Goal: Book appointment/travel/reservation

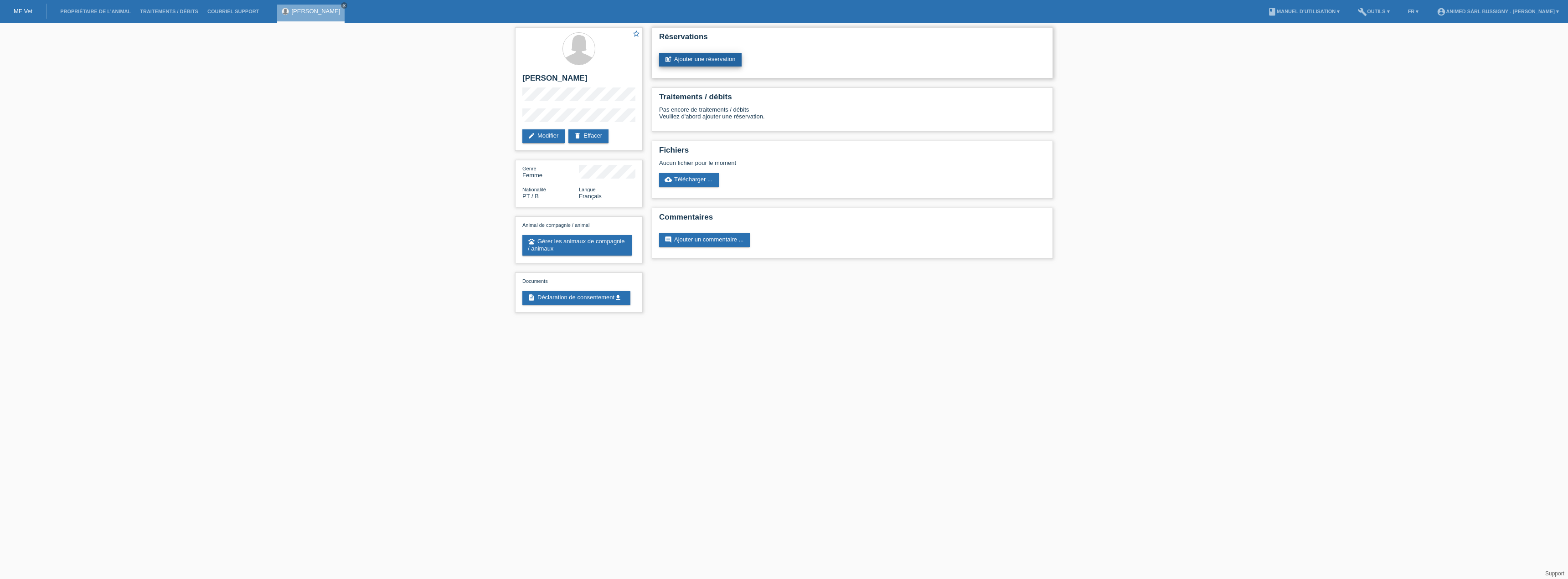
click at [712, 60] on link "post_add Ajouter une réservation" at bounding box center [701, 60] width 83 height 13
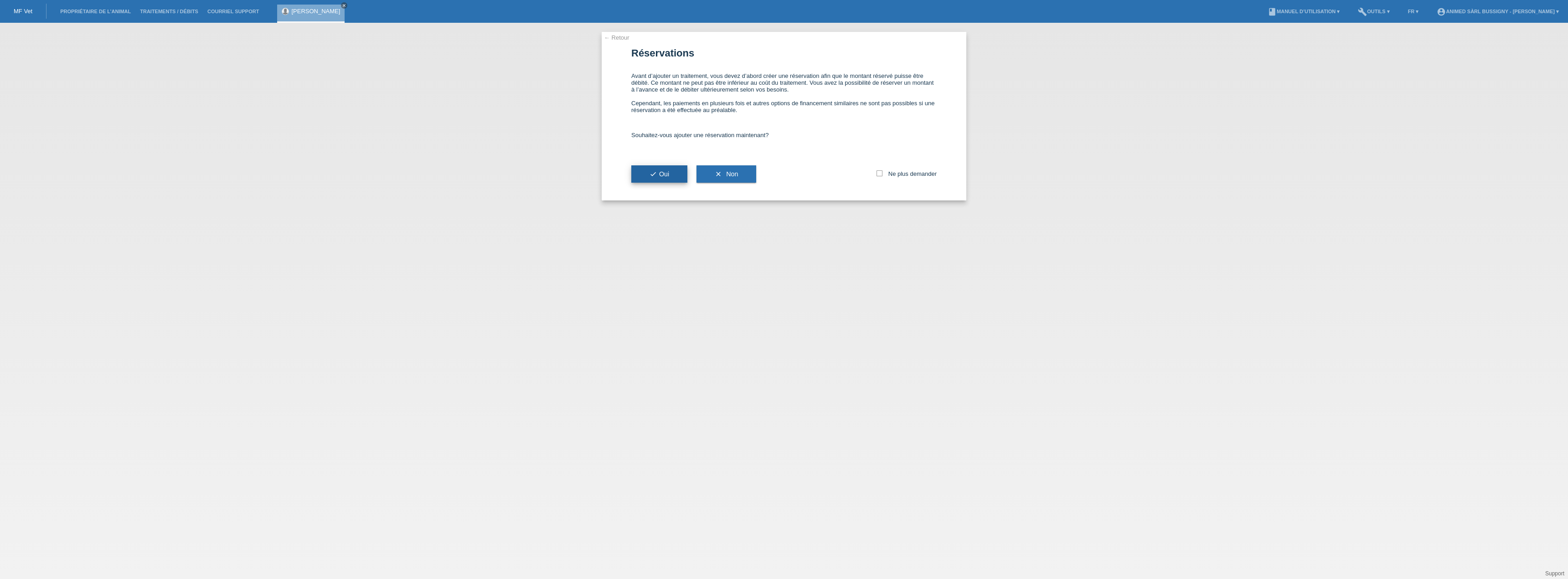
click at [654, 177] on icon "check" at bounding box center [653, 174] width 7 height 7
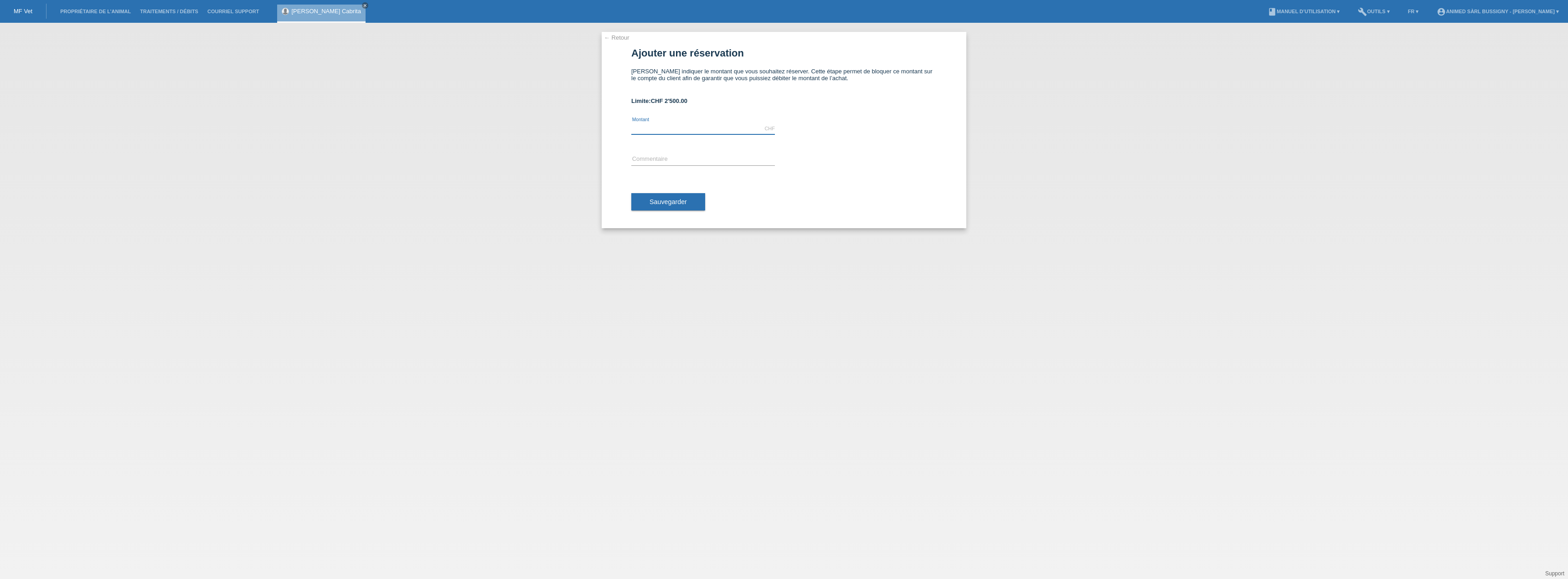
click at [737, 123] on input "text" at bounding box center [703, 128] width 144 height 12
type input "1200.00"
click at [736, 164] on input "text" at bounding box center [703, 159] width 144 height 12
type input "Cystotomie"
click at [667, 198] on span "Sauvegarder" at bounding box center [668, 202] width 37 height 7
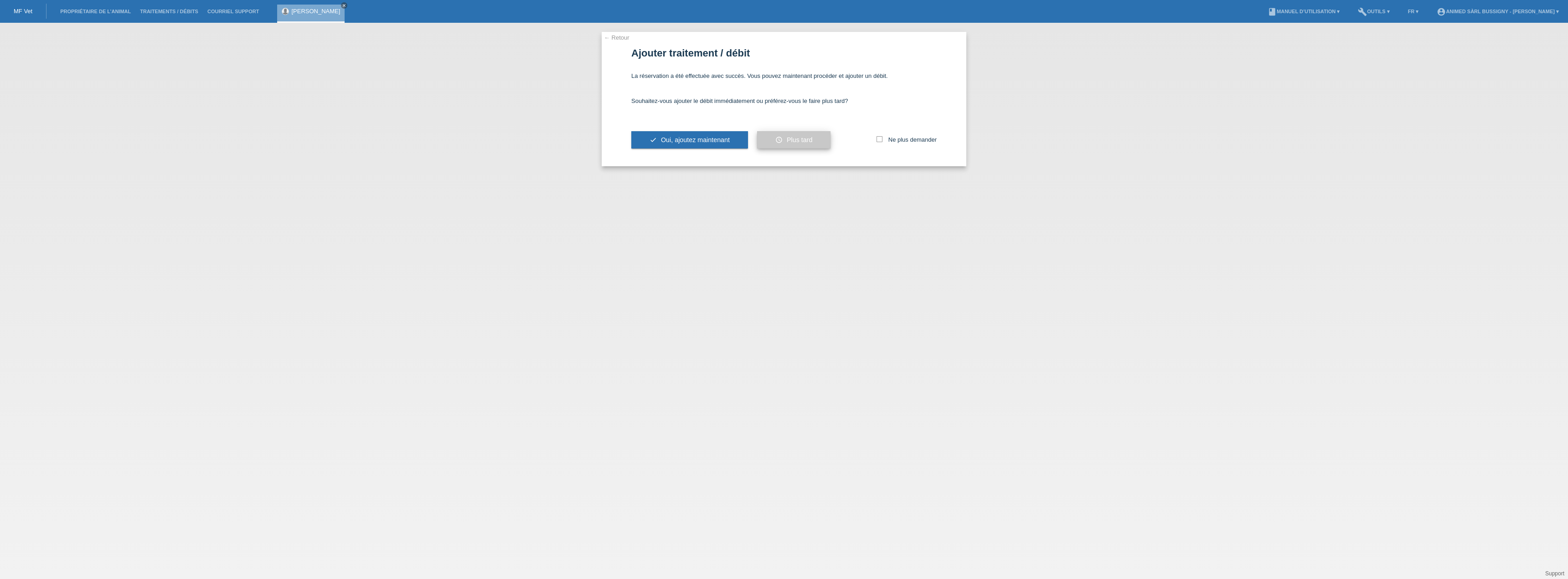
click at [821, 143] on button "schedule Plus tard" at bounding box center [794, 140] width 74 height 17
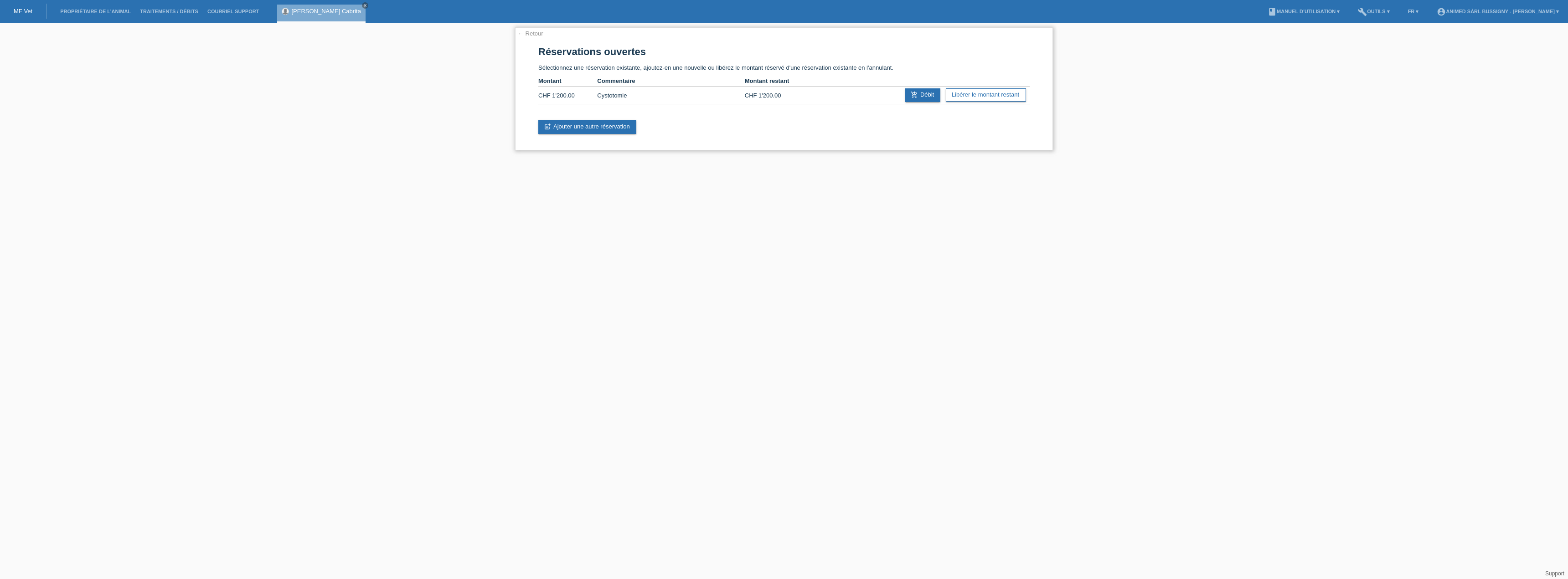
click at [523, 34] on link "← Retour" at bounding box center [531, 33] width 26 height 7
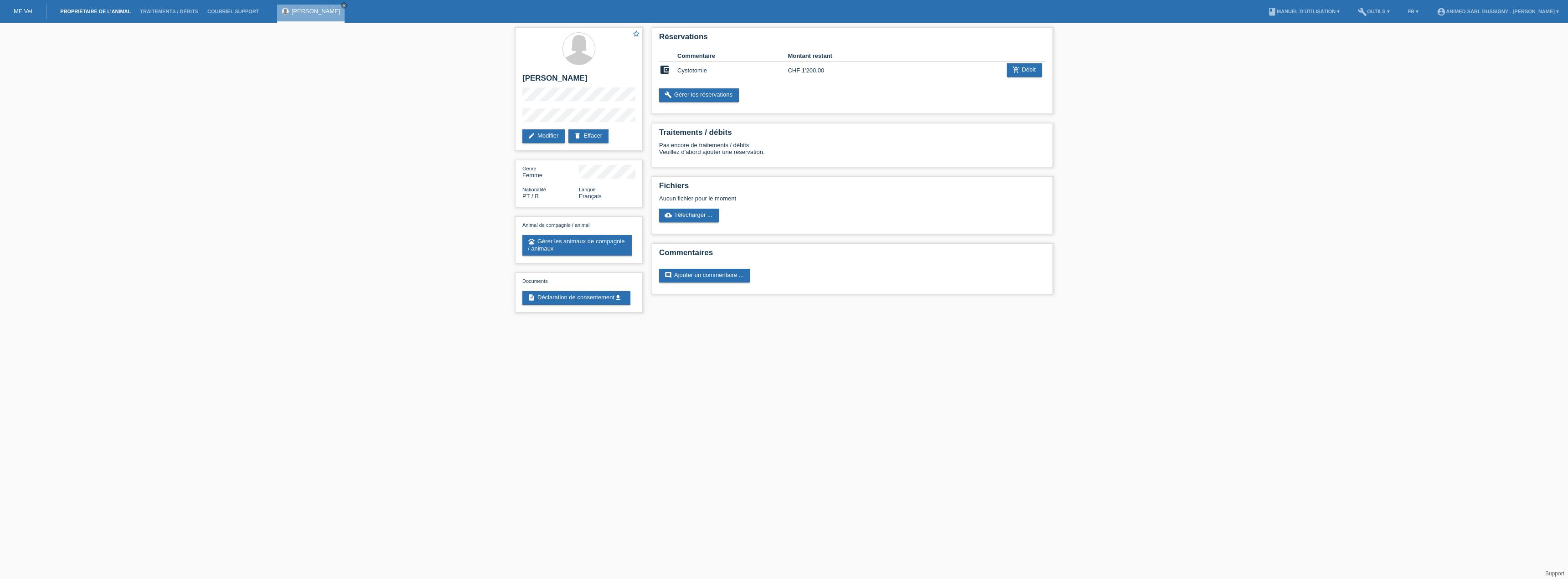
click at [91, 13] on link "Propriétaire de l’animal" at bounding box center [95, 11] width 80 height 5
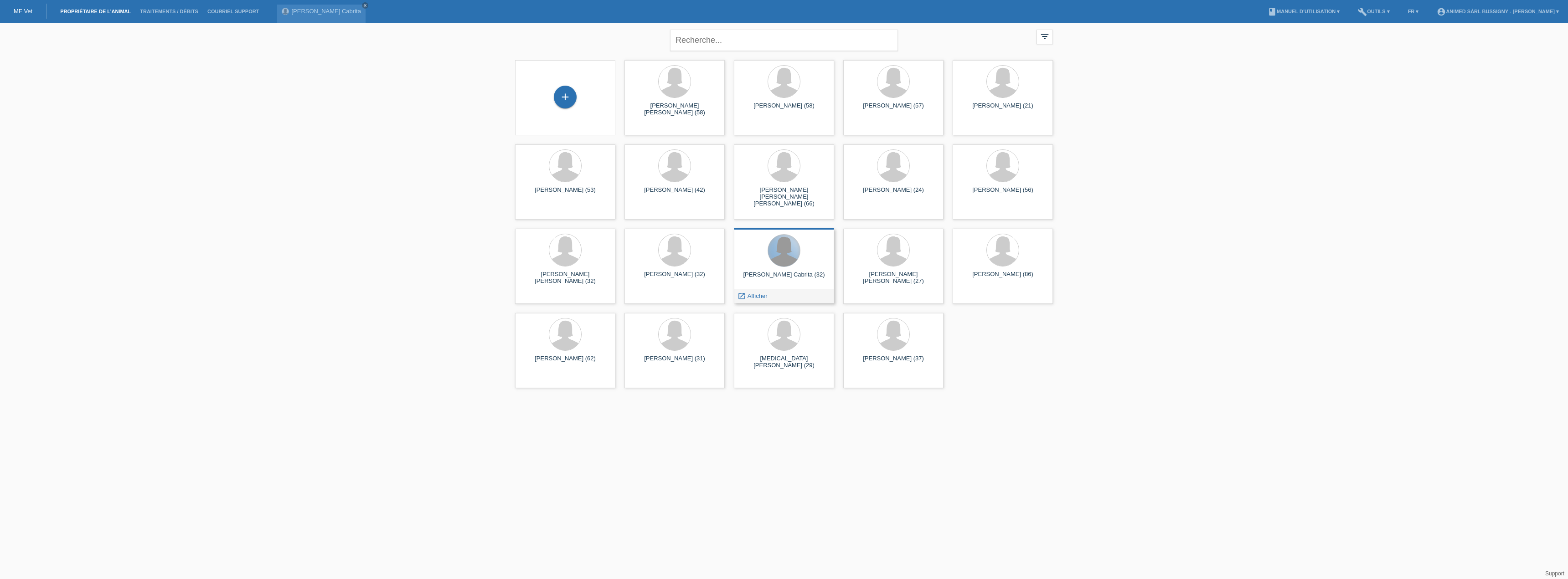
click at [792, 256] on div at bounding box center [784, 251] width 32 height 32
click at [762, 296] on span "Afficher" at bounding box center [757, 296] width 20 height 7
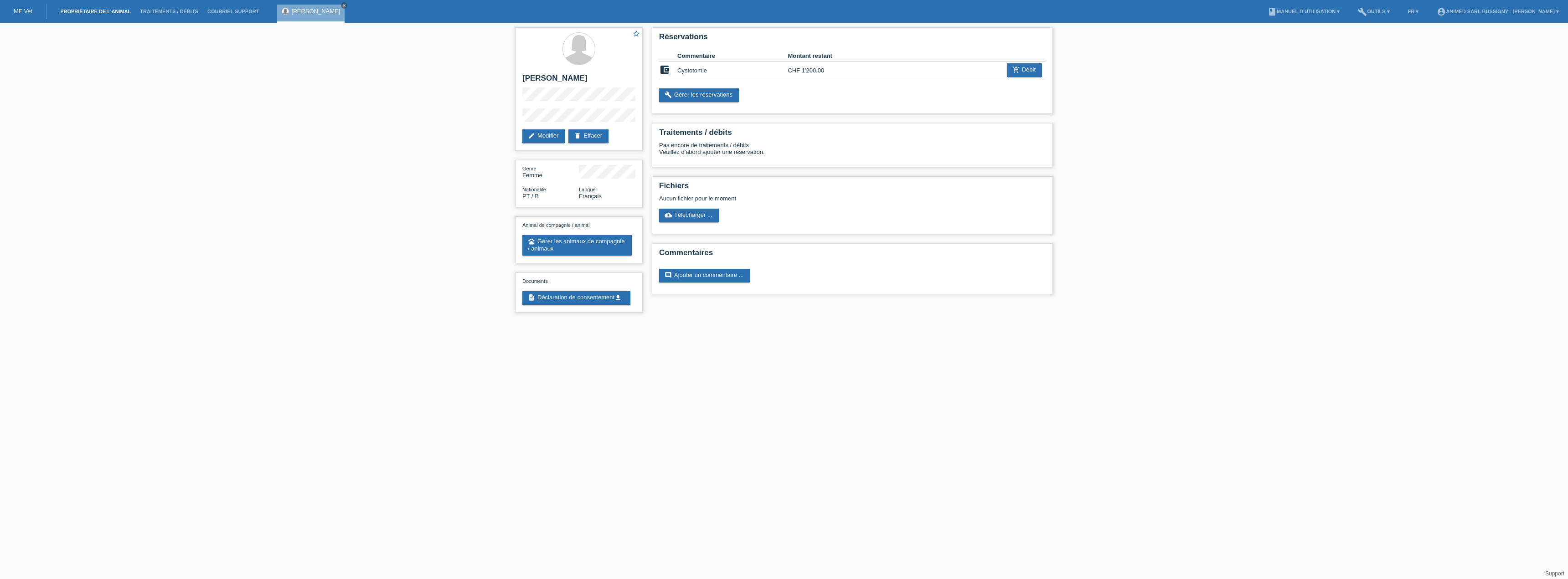
click at [103, 13] on link "Propriétaire de l’animal" at bounding box center [95, 11] width 80 height 5
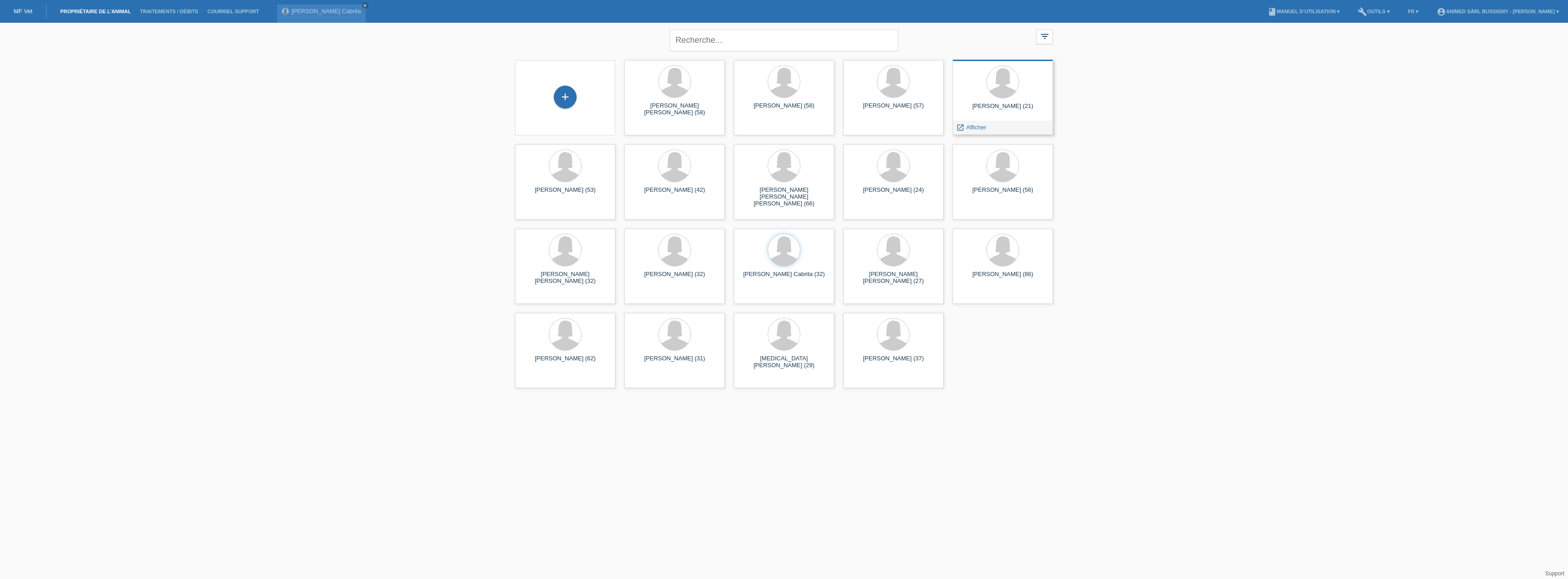
click at [1026, 91] on div at bounding box center [1003, 83] width 86 height 34
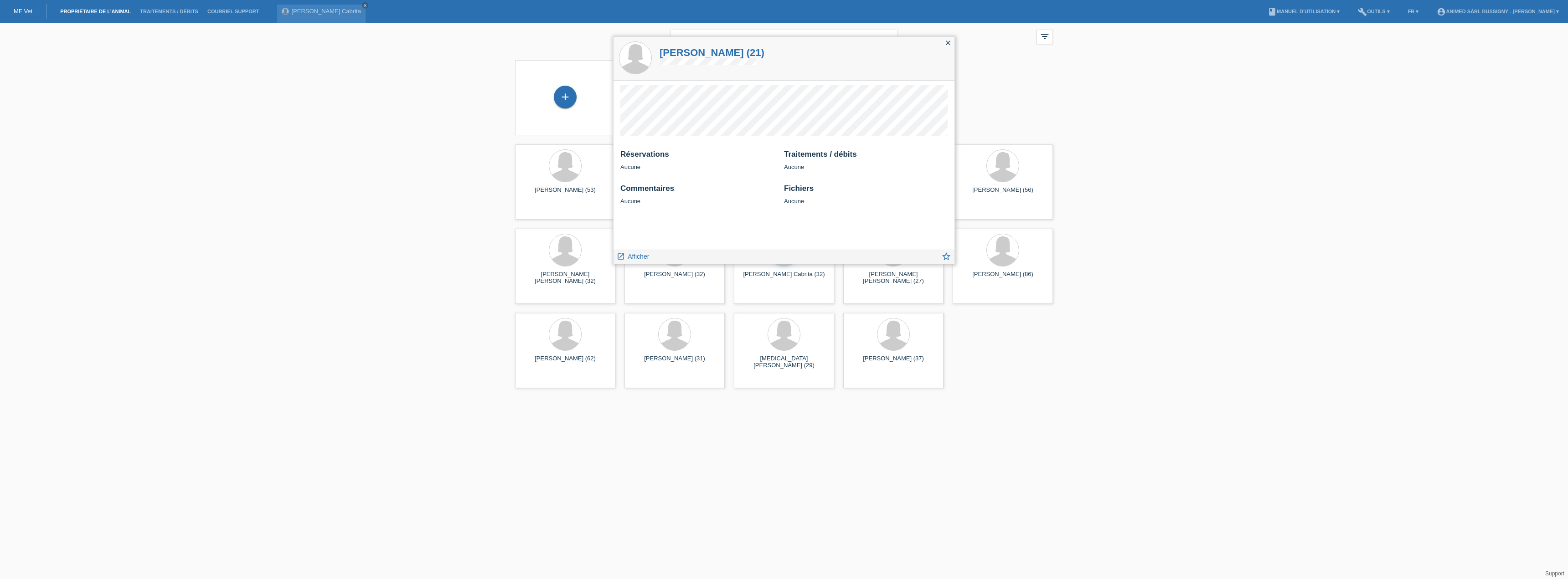
click at [945, 43] on icon "close" at bounding box center [948, 43] width 7 height 7
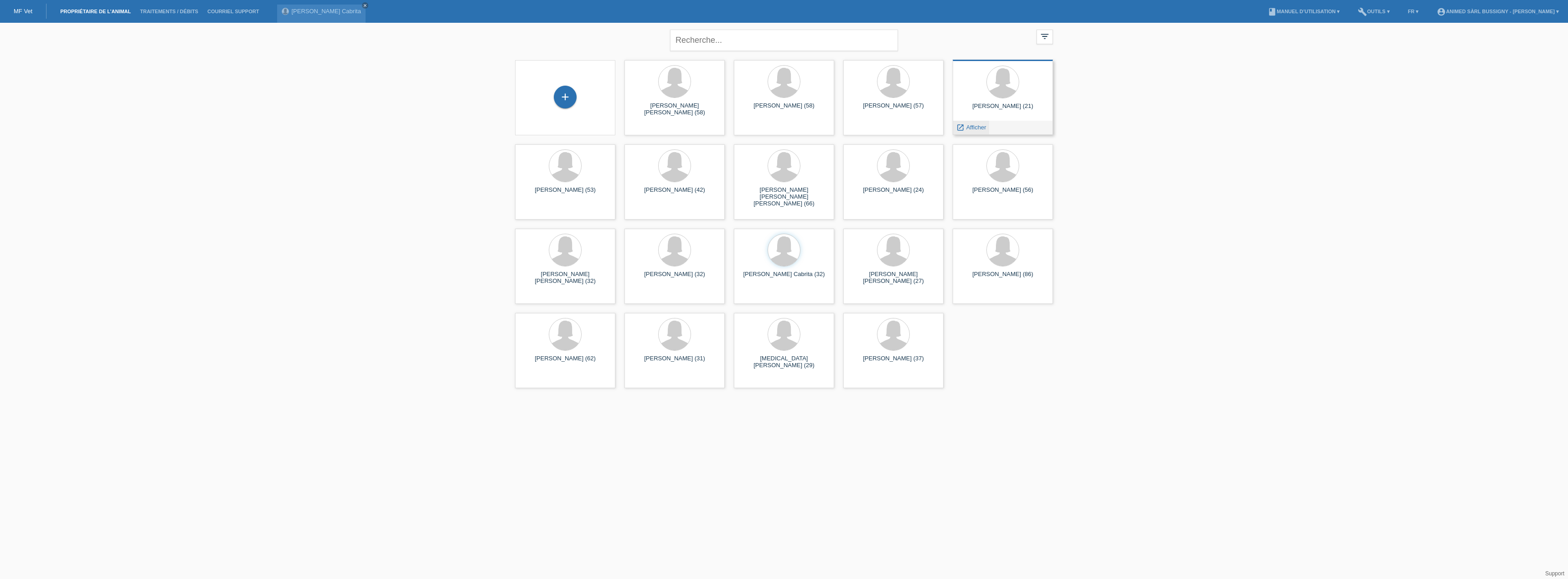
click at [959, 128] on icon "launch" at bounding box center [960, 127] width 8 height 8
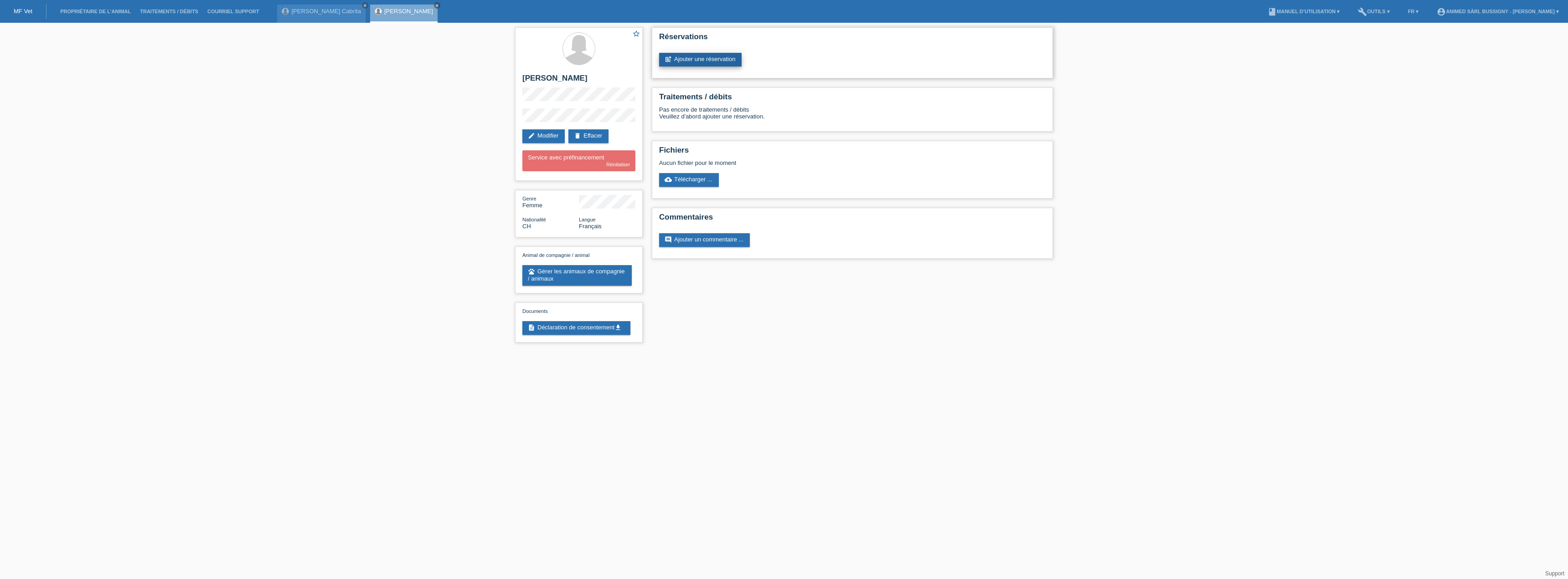
click at [727, 57] on link "post_add Ajouter une réservation" at bounding box center [701, 60] width 83 height 13
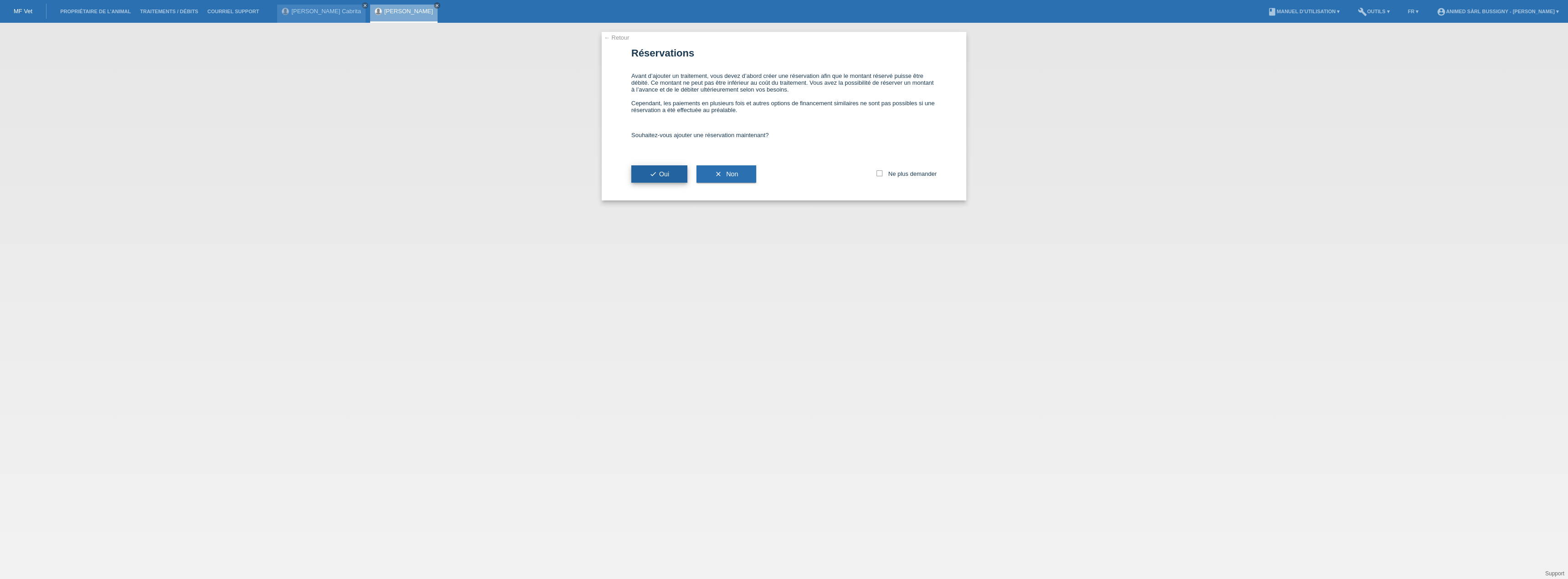
click at [664, 171] on span "check Oui" at bounding box center [659, 174] width 19 height 7
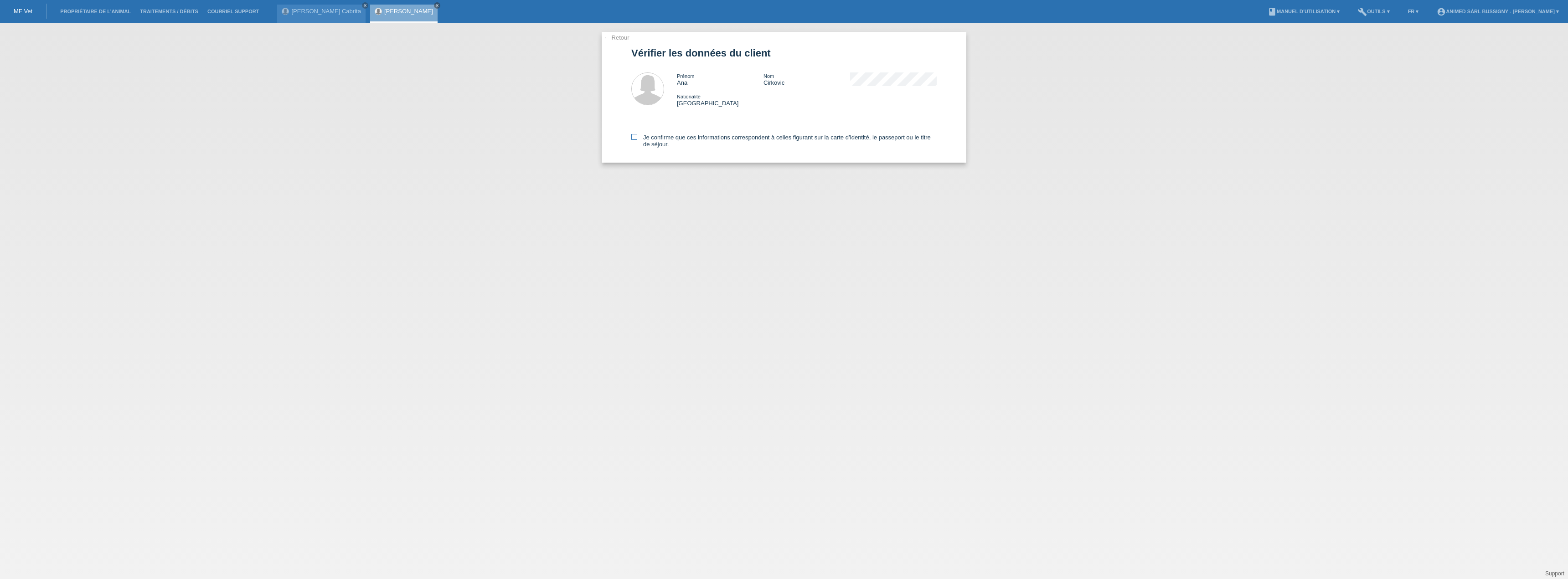
click at [637, 136] on label "Je confirme que ces informations correspondent à celles figurant sur la carte d…" at bounding box center [784, 140] width 306 height 13
click at [637, 136] on input "Je confirme que ces informations correspondent à celles figurant sur la carte d…" at bounding box center [634, 137] width 6 height 6
checkbox input "true"
